Goal: Task Accomplishment & Management: Manage account settings

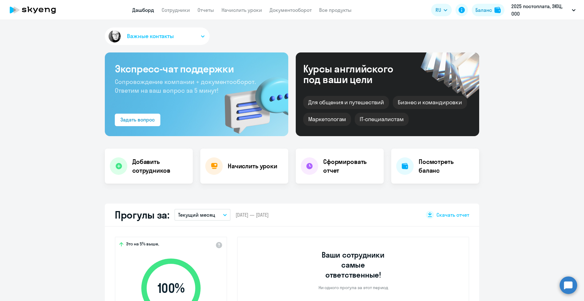
select select "30"
click at [237, 169] on h4 "Начислить уроки" at bounding box center [253, 166] width 50 height 9
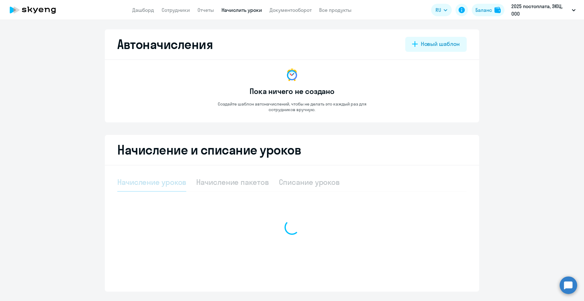
select select "10"
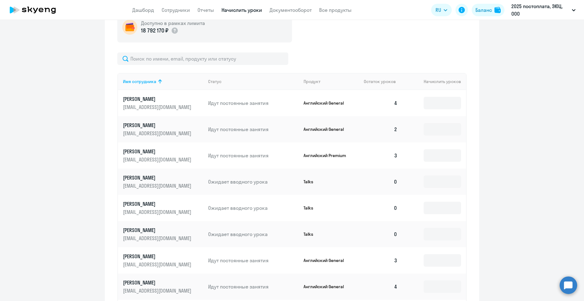
scroll to position [218, 0]
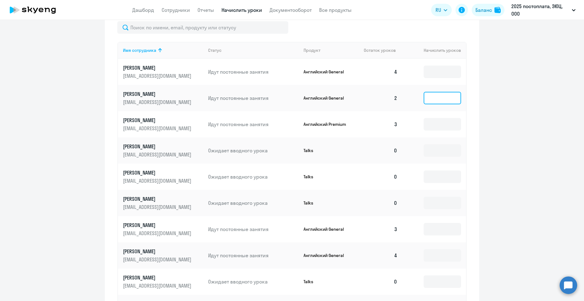
click at [431, 96] on input at bounding box center [442, 98] width 37 height 12
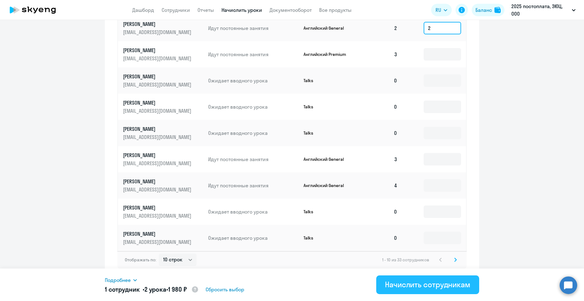
scroll to position [291, 0]
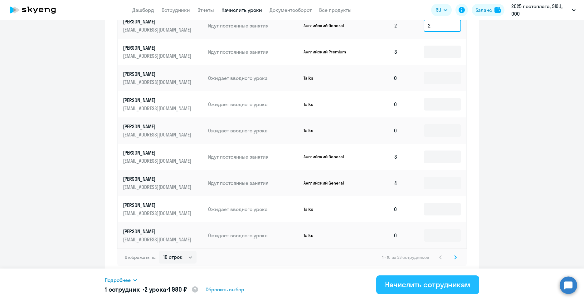
type input "2"
click at [438, 283] on div "Начислить сотрудникам" at bounding box center [427, 284] width 85 height 10
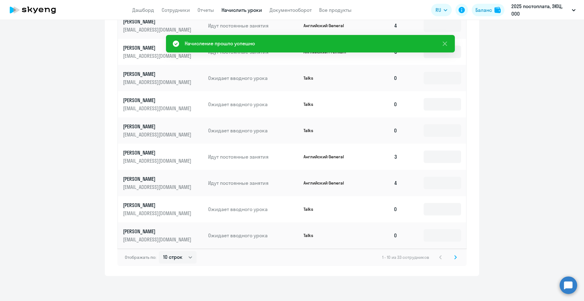
click at [457, 254] on div "Отображать по: 10 строк 30 строк 50 строк 1 - 10 из 33 сотрудников" at bounding box center [291, 256] width 349 height 17
click at [454, 256] on icon at bounding box center [455, 257] width 2 height 4
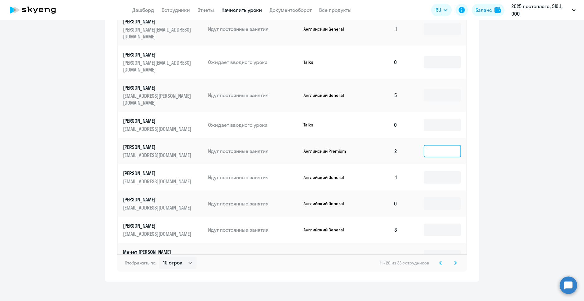
click at [447, 145] on input at bounding box center [442, 151] width 37 height 12
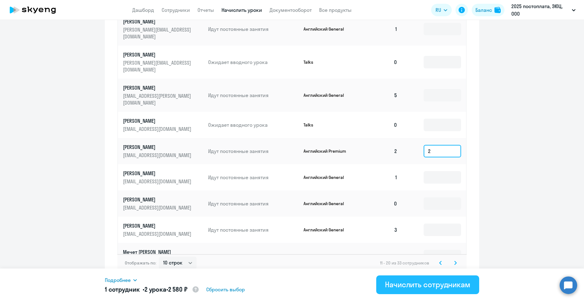
type input "2"
click at [422, 288] on div "Начислить сотрудникам" at bounding box center [427, 284] width 85 height 10
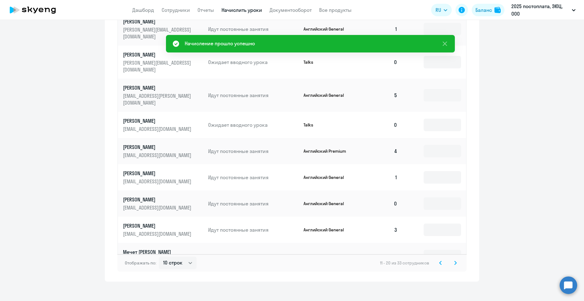
click at [452, 259] on svg-icon at bounding box center [455, 262] width 7 height 7
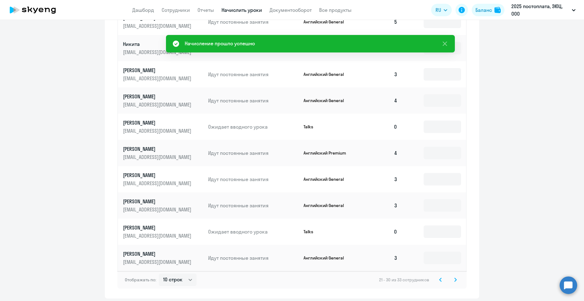
scroll to position [260, 0]
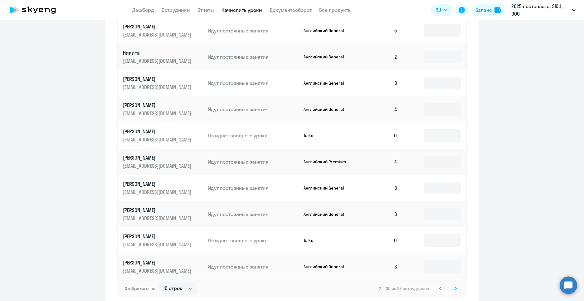
click at [454, 287] on icon at bounding box center [455, 288] width 2 height 4
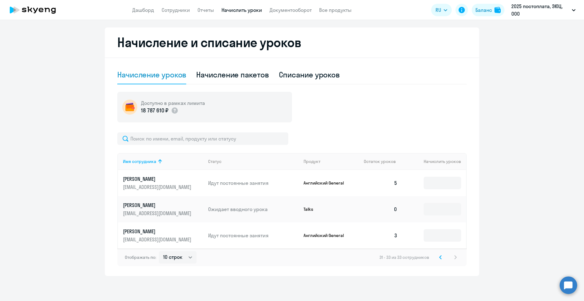
scroll to position [107, 0]
click at [183, 12] on link "Сотрудники" at bounding box center [176, 10] width 28 height 6
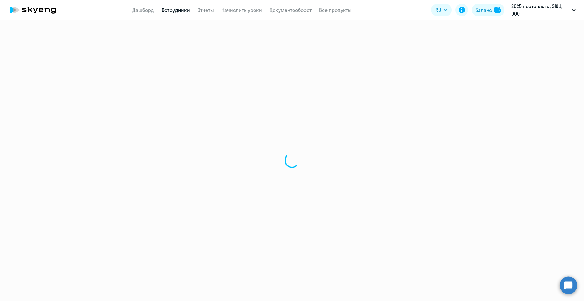
select select "30"
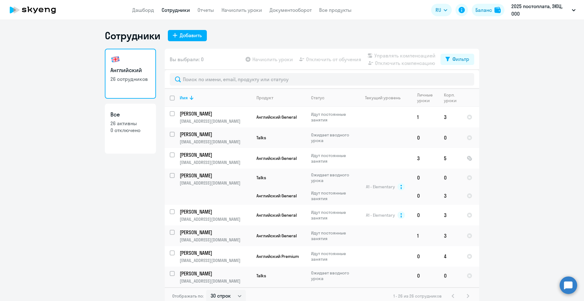
drag, startPoint x: 144, startPoint y: 8, endPoint x: 199, endPoint y: 67, distance: 80.3
click at [144, 8] on link "Дашборд" at bounding box center [143, 10] width 22 height 6
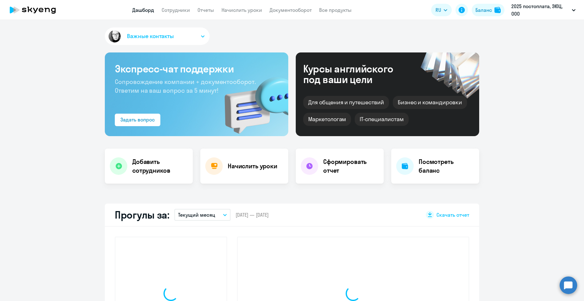
select select "30"
